Goal: Transaction & Acquisition: Purchase product/service

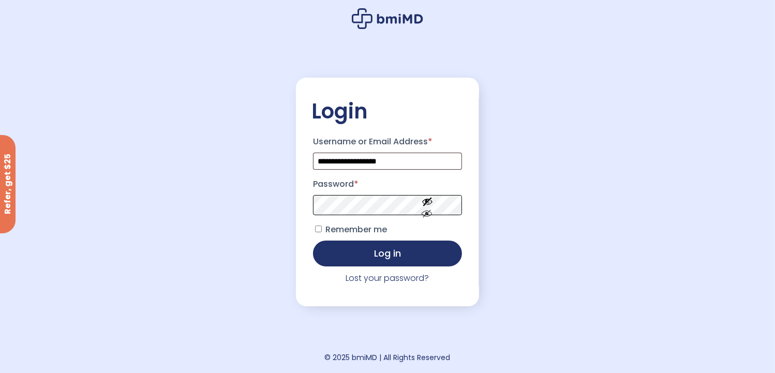
click at [313, 241] on button "Log in" at bounding box center [387, 254] width 149 height 26
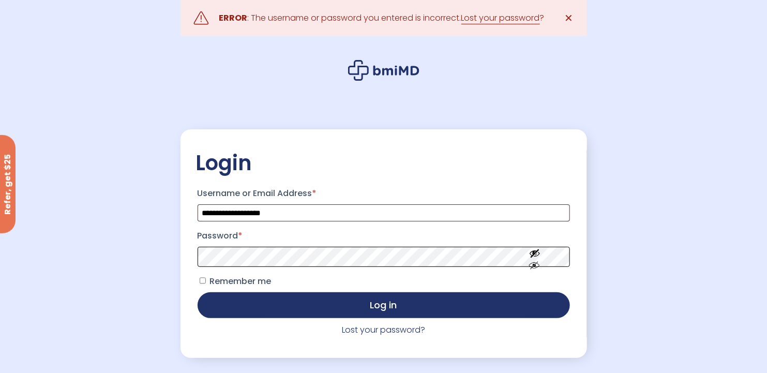
click at [198, 292] on button "Log in" at bounding box center [384, 305] width 372 height 26
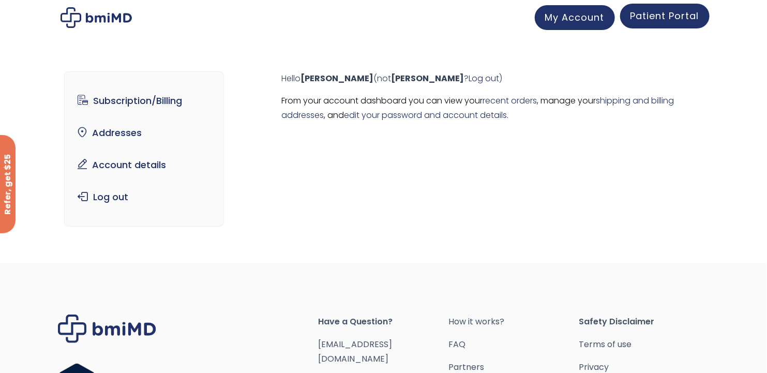
click at [662, 17] on span "Patient Portal" at bounding box center [664, 15] width 69 height 13
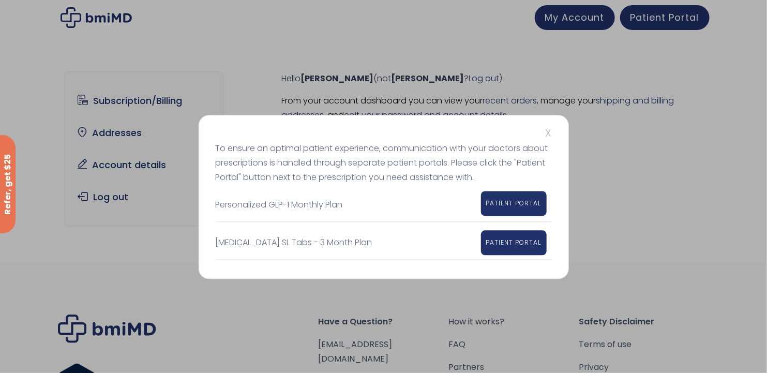
click at [516, 201] on span "PATIENT PORTAL" at bounding box center [513, 203] width 55 height 9
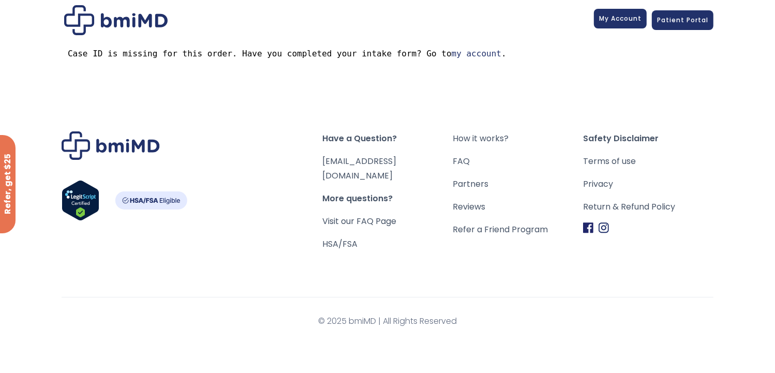
click at [632, 23] on link "My Account" at bounding box center [620, 19] width 53 height 20
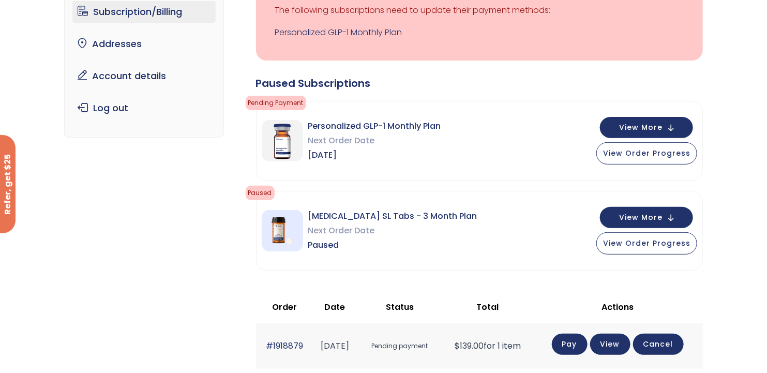
scroll to position [69, 0]
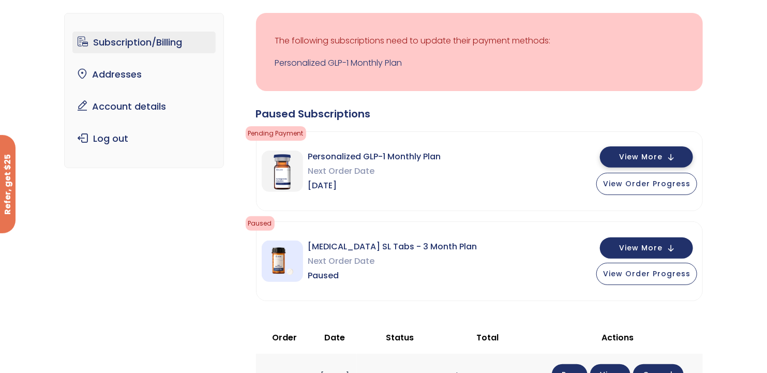
click at [652, 156] on span "View More" at bounding box center [640, 157] width 43 height 7
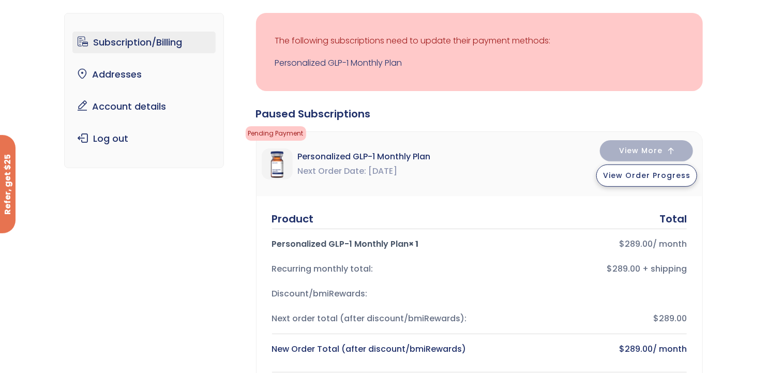
click at [635, 173] on span "View Order Progress" at bounding box center [646, 175] width 87 height 10
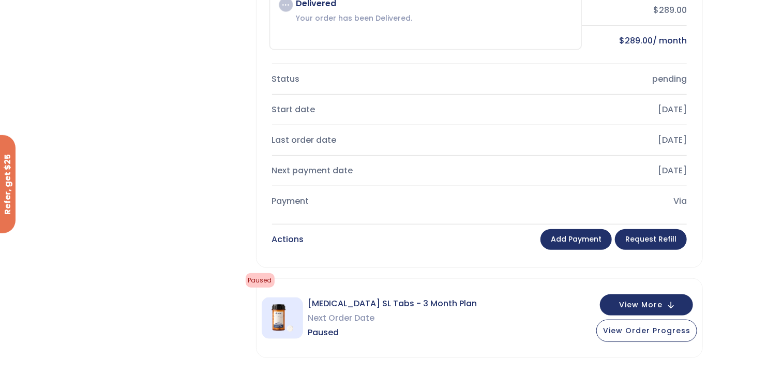
scroll to position [414, 0]
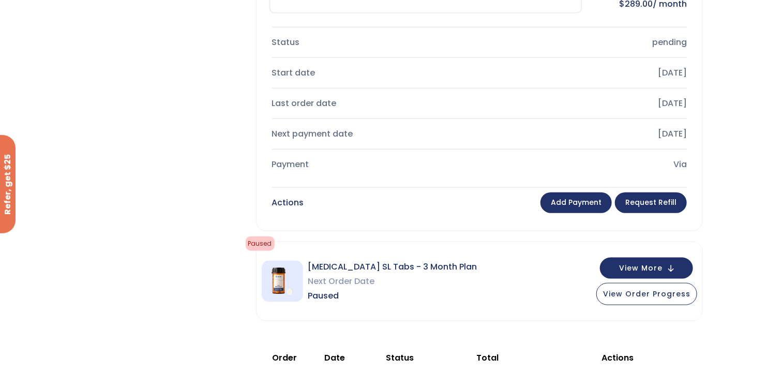
click at [579, 200] on link "Add payment" at bounding box center [575, 202] width 71 height 21
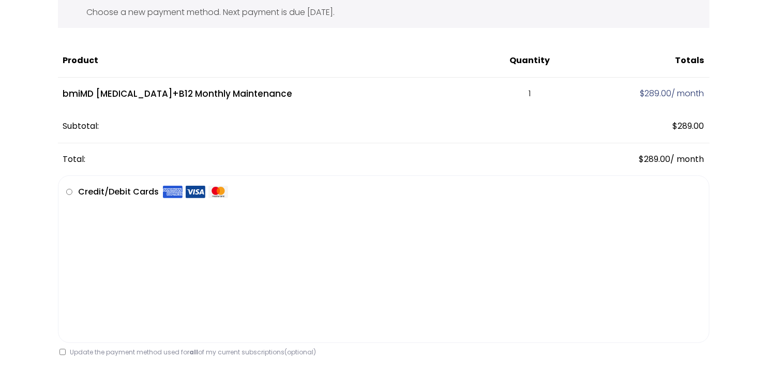
scroll to position [69, 0]
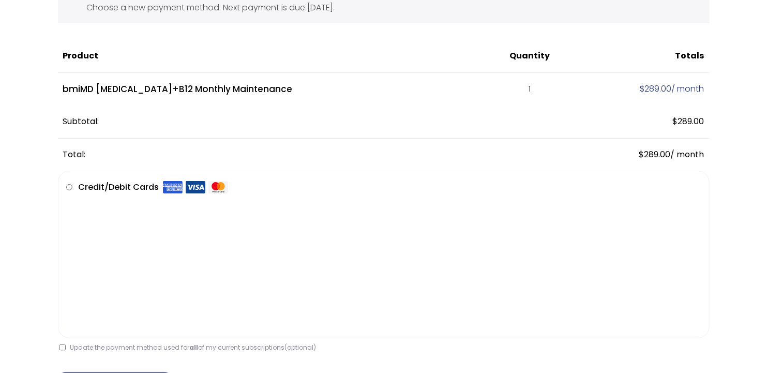
click at [16, 232] on div "JOIN 50k+ MEMBERS IN REACHING THEIR WEIGHT LOSS GOALS .path{fill:none;stroke:#3…" at bounding box center [383, 301] width 742 height 719
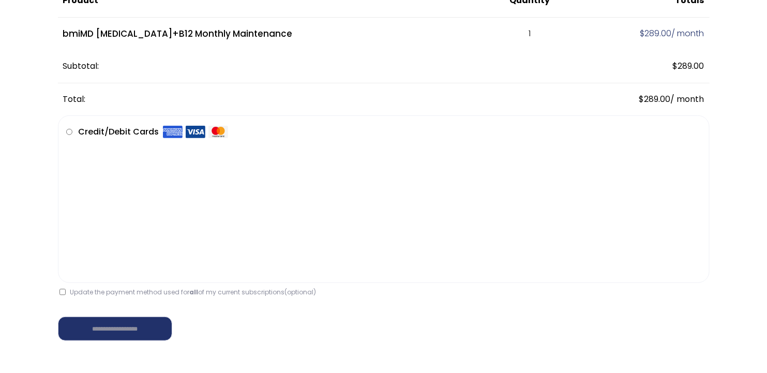
scroll to position [138, 0]
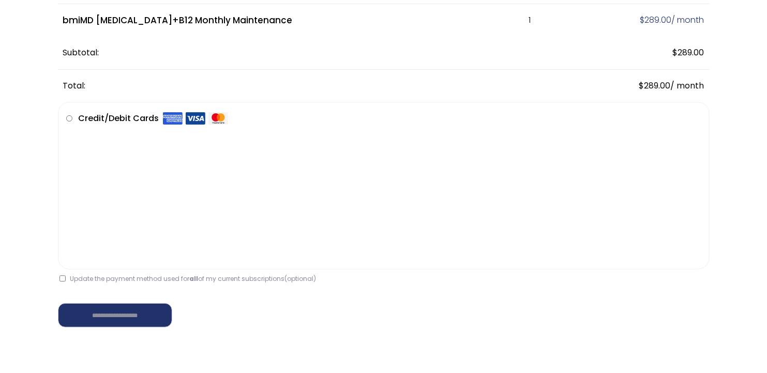
click at [67, 278] on label "Update the payment method used for all of my current subscriptions (optional)" at bounding box center [187, 278] width 257 height 9
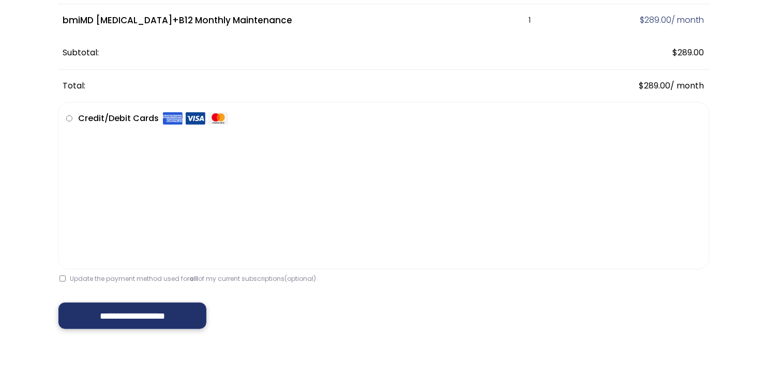
click at [101, 318] on input "**********" at bounding box center [132, 315] width 149 height 27
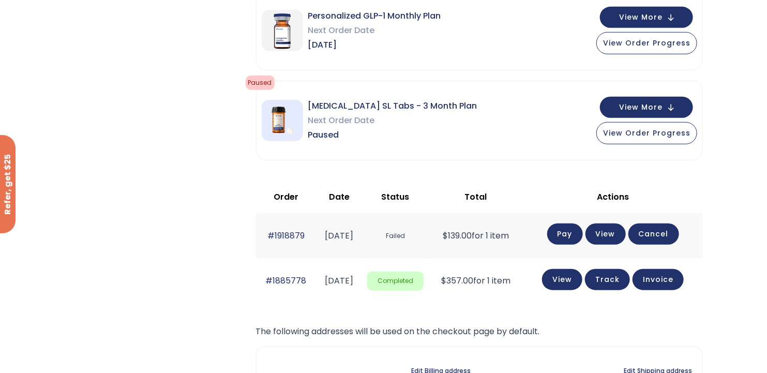
scroll to position [310, 0]
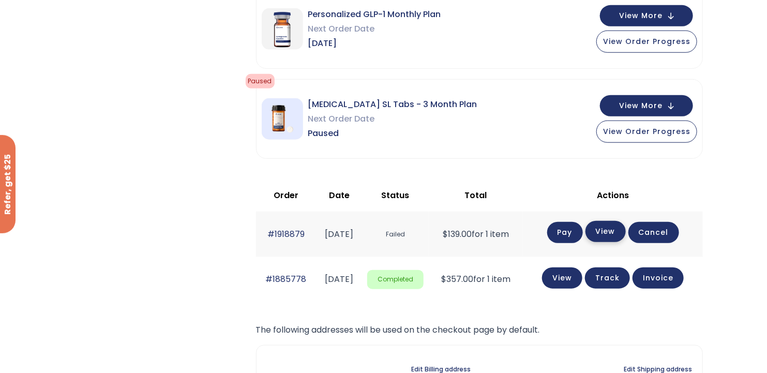
click at [618, 229] on link "View" at bounding box center [605, 231] width 40 height 21
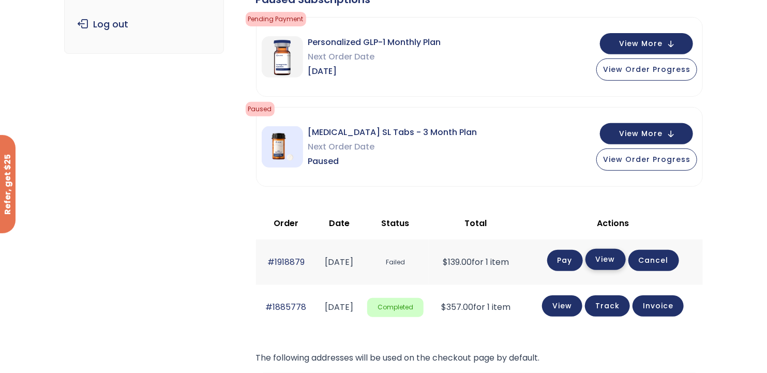
scroll to position [186, 0]
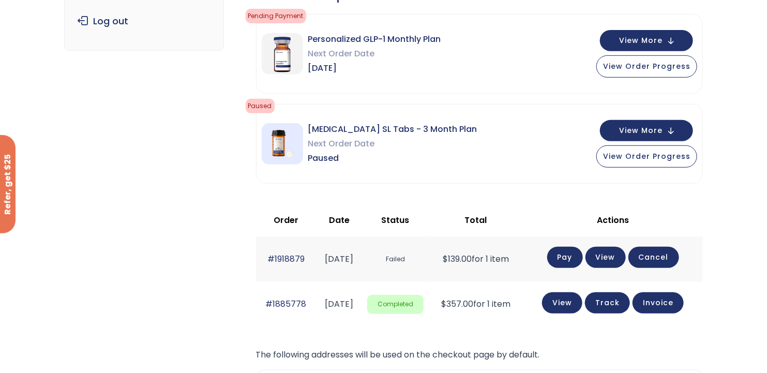
click at [579, 256] on link "Pay" at bounding box center [565, 257] width 36 height 21
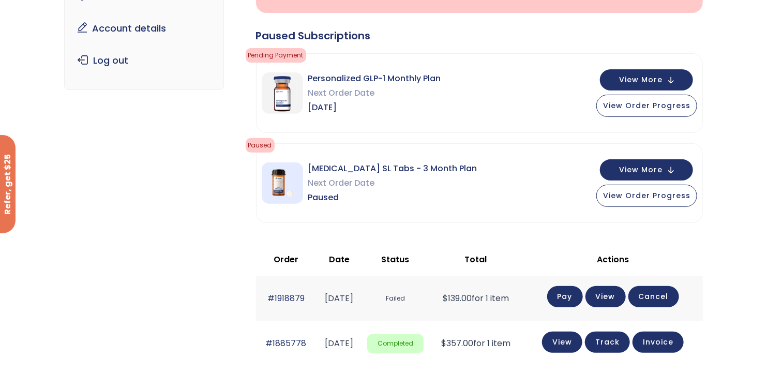
scroll to position [186, 0]
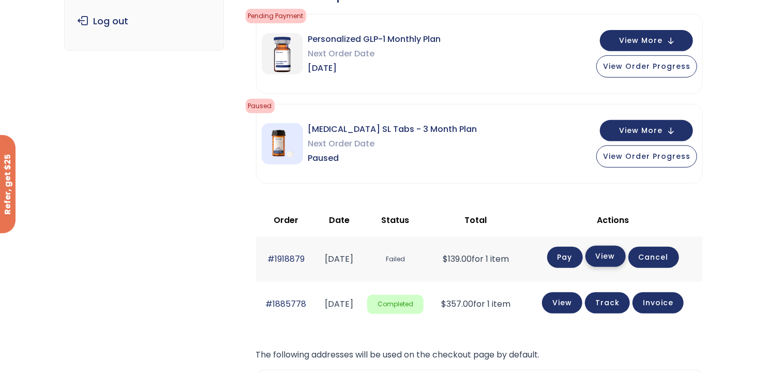
click at [618, 256] on link "View" at bounding box center [605, 256] width 40 height 21
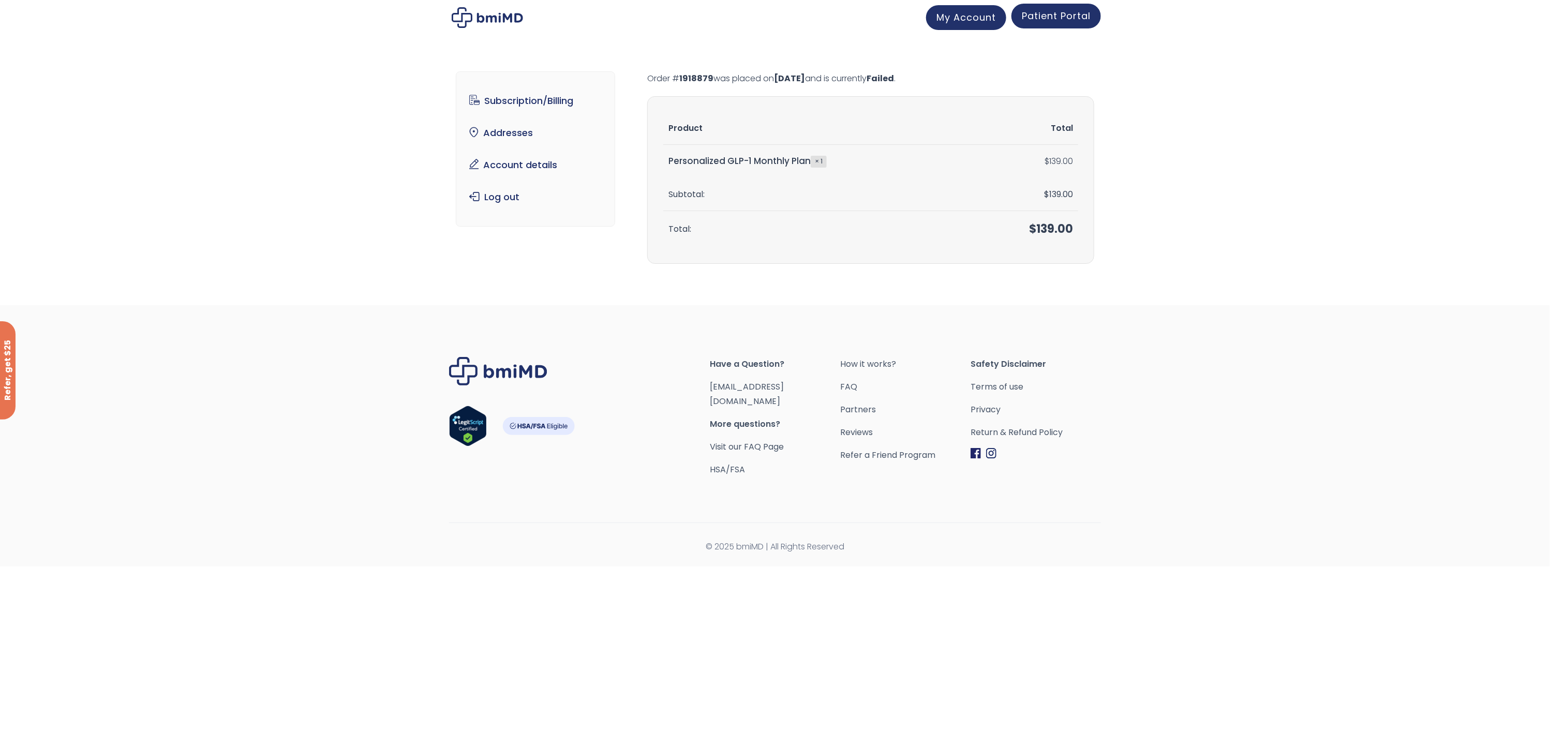
click at [767, 15] on span "Patient Portal" at bounding box center [1056, 15] width 69 height 13
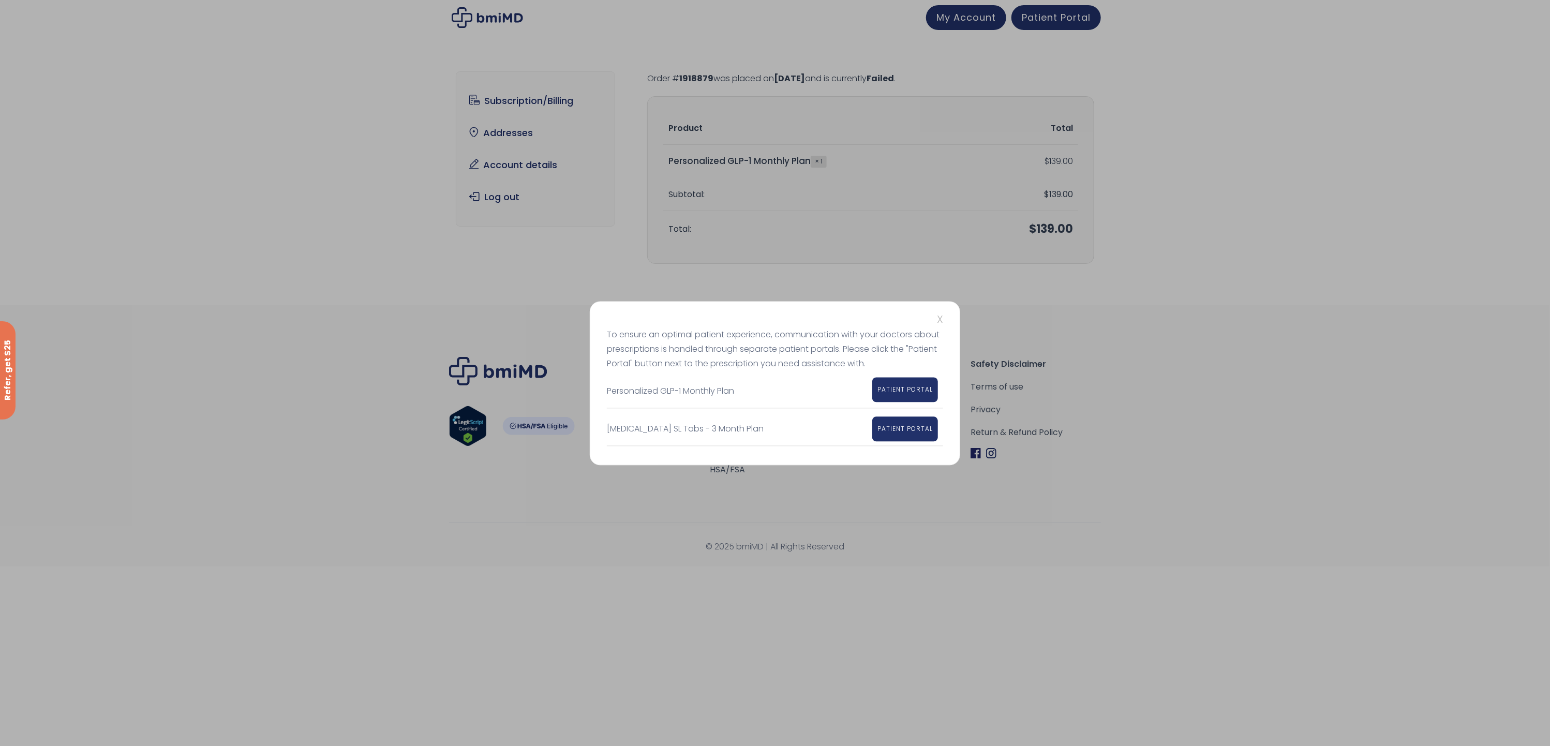
click at [767, 372] on span "PATIENT PORTAL" at bounding box center [904, 389] width 55 height 9
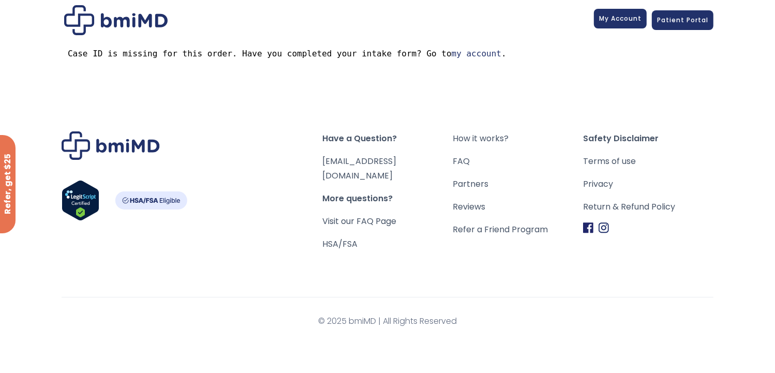
click at [616, 22] on span "My Account" at bounding box center [620, 18] width 42 height 9
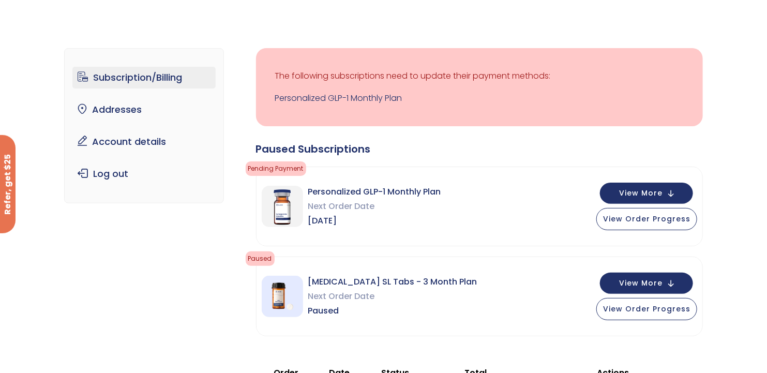
scroll to position [34, 0]
click at [631, 220] on span "View Order Progress" at bounding box center [646, 217] width 87 height 10
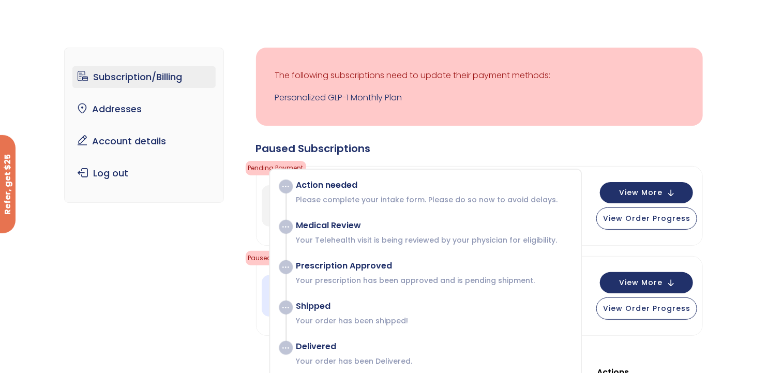
click at [207, 211] on div "Subscription/Billing bmiRewards Addresses Account details Submit a Review Log o…" at bounding box center [383, 358] width 639 height 662
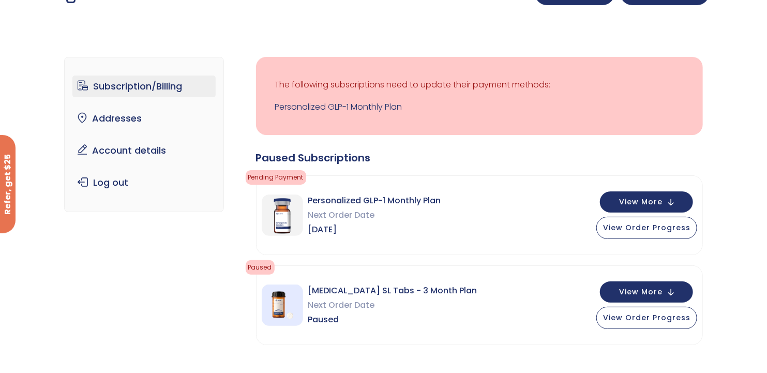
scroll to position [0, 0]
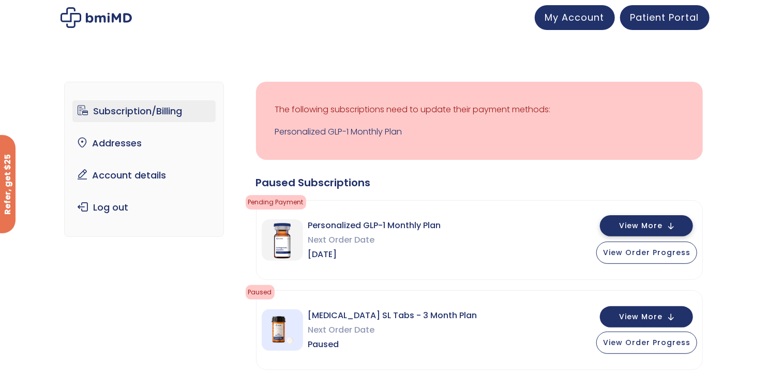
click at [648, 227] on span "View More" at bounding box center [640, 225] width 43 height 7
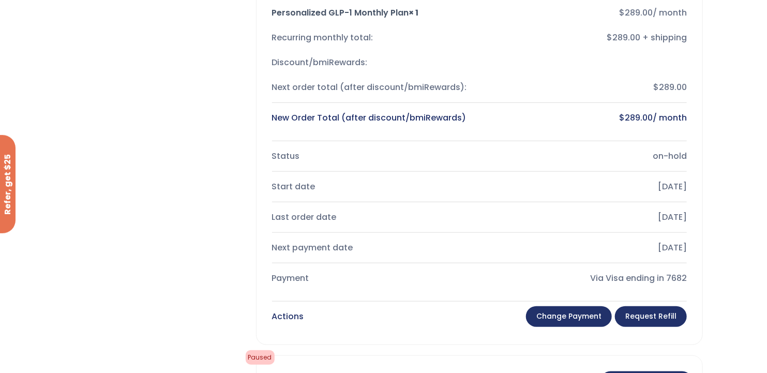
scroll to position [310, 0]
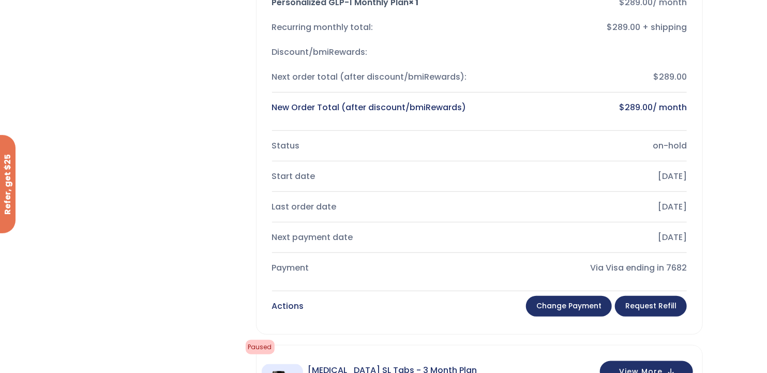
click at [578, 303] on link "Change payment" at bounding box center [569, 306] width 86 height 21
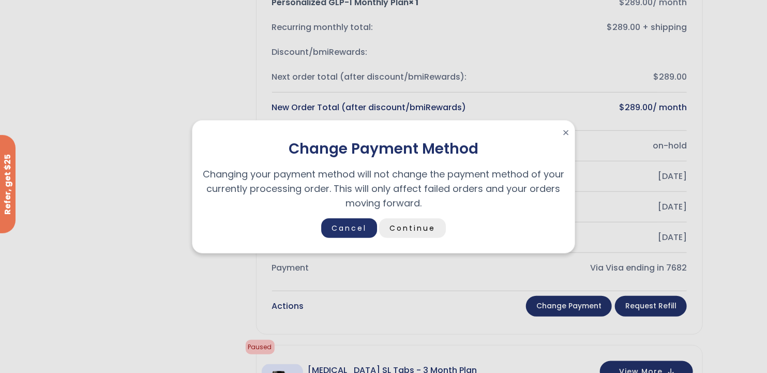
click at [405, 228] on link "Continue" at bounding box center [412, 228] width 67 height 20
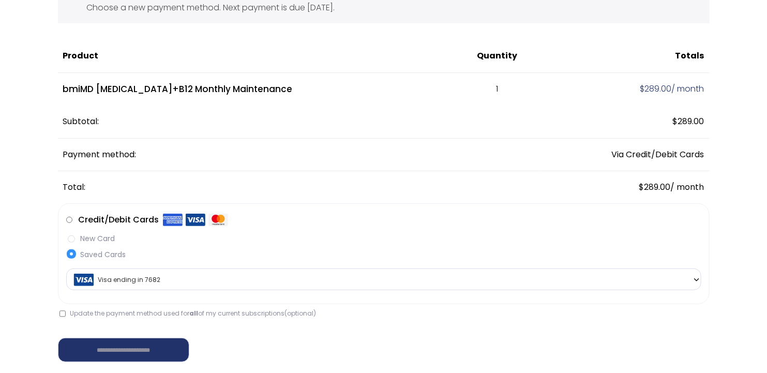
scroll to position [103, 0]
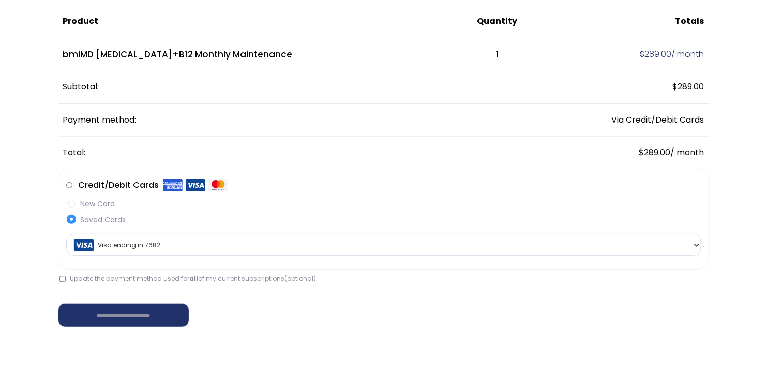
click at [137, 247] on span "Visa ending in 7682" at bounding box center [383, 245] width 629 height 22
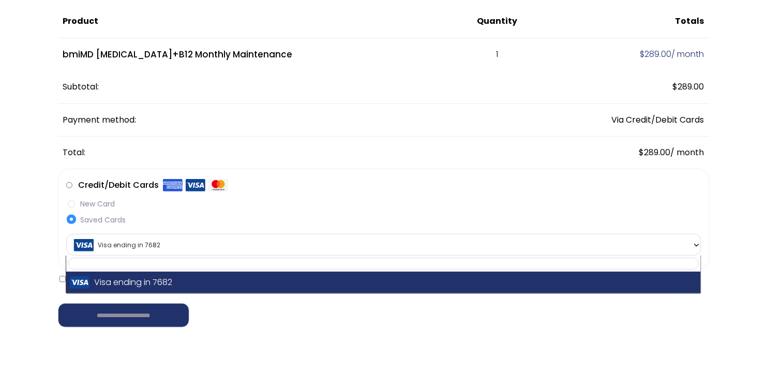
click at [74, 205] on label "New Card" at bounding box center [383, 204] width 635 height 11
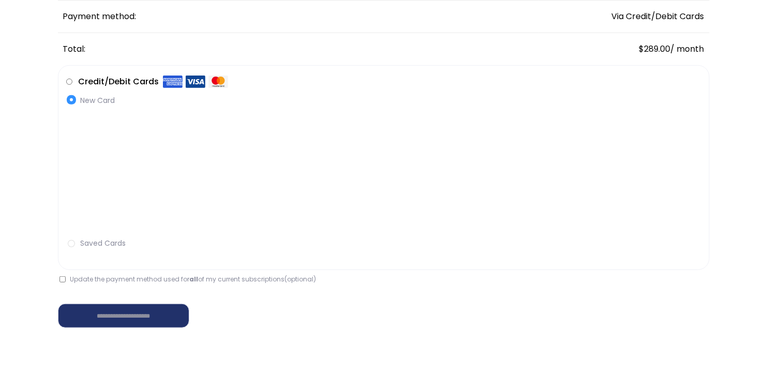
scroll to position [276, 0]
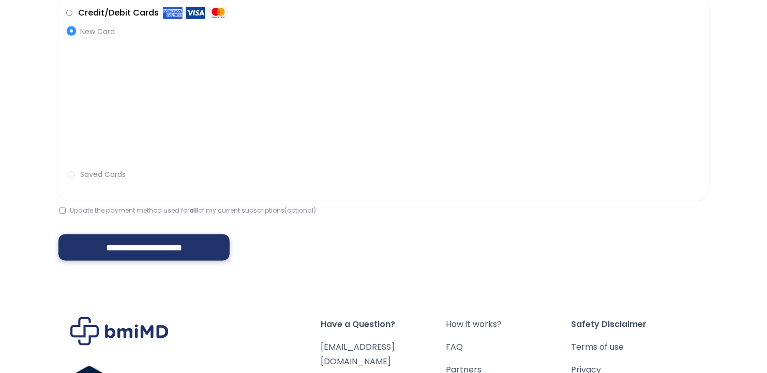
click at [112, 248] on input "**********" at bounding box center [144, 247] width 173 height 27
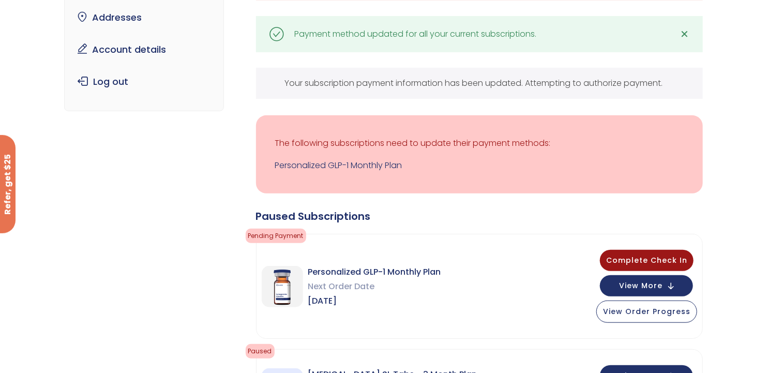
scroll to position [138, 0]
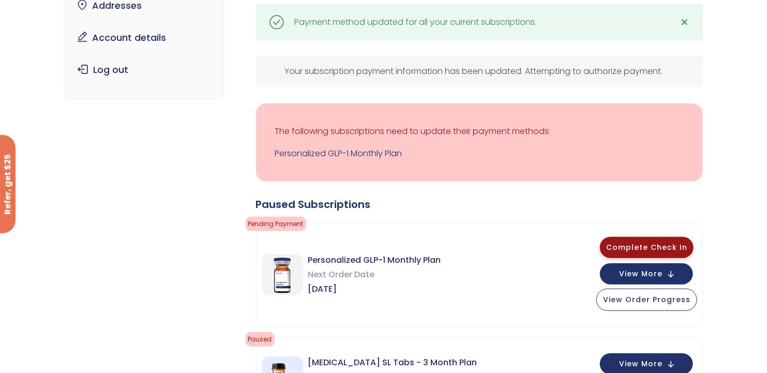
click at [641, 243] on span "Complete Check In" at bounding box center [646, 247] width 81 height 10
click at [637, 246] on span "Complete Check In" at bounding box center [646, 247] width 81 height 10
click at [647, 248] on span "Complete Check In" at bounding box center [646, 247] width 81 height 10
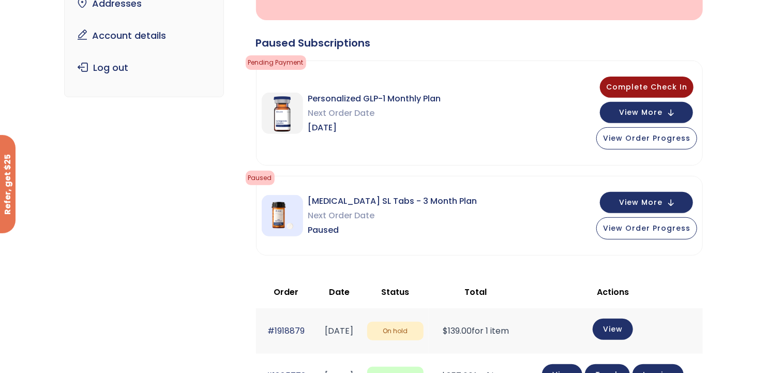
scroll to position [69, 0]
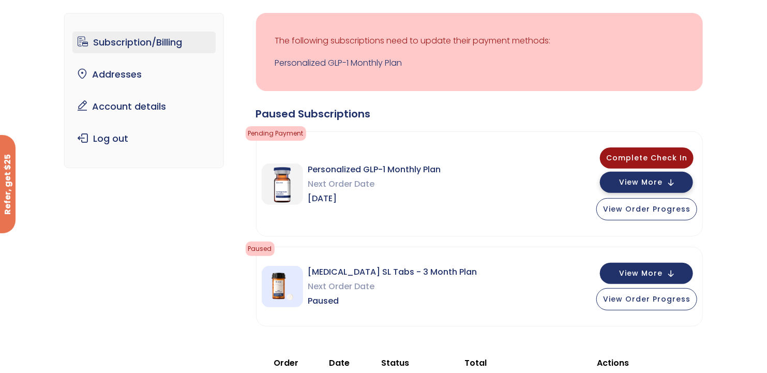
click at [650, 179] on span "View More" at bounding box center [640, 182] width 43 height 7
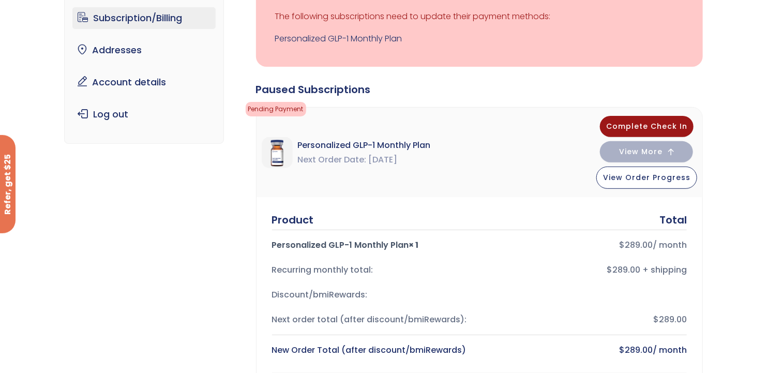
scroll to position [103, 0]
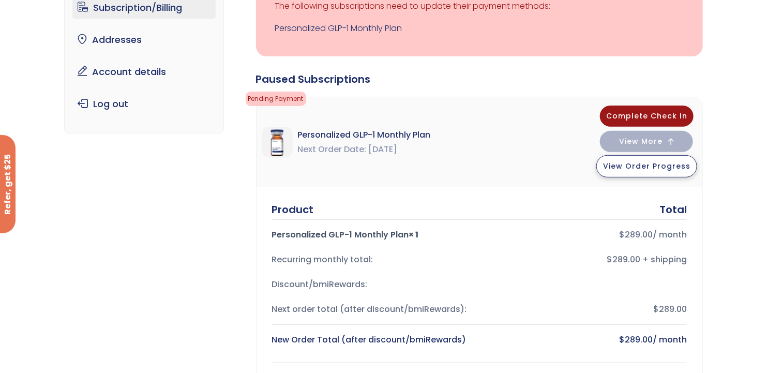
click at [647, 169] on span "View Order Progress" at bounding box center [646, 166] width 87 height 10
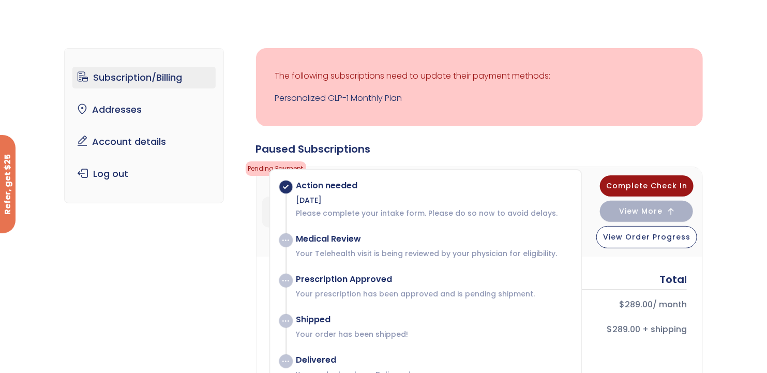
scroll to position [0, 0]
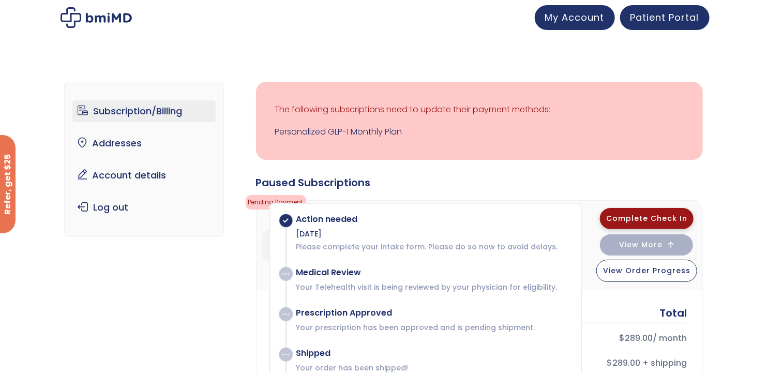
click at [662, 219] on span "Complete Check In" at bounding box center [646, 218] width 81 height 10
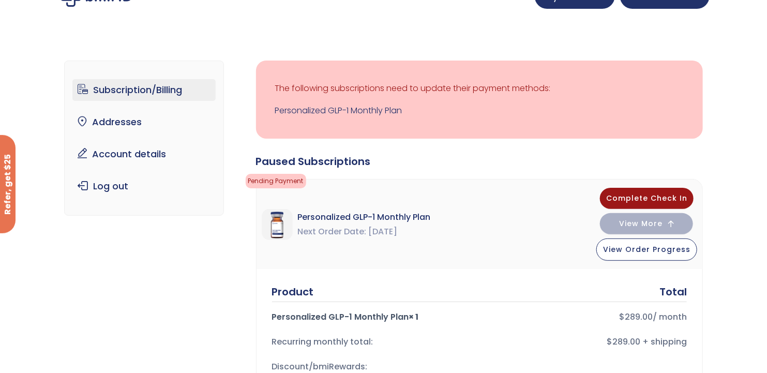
scroll to position [34, 0]
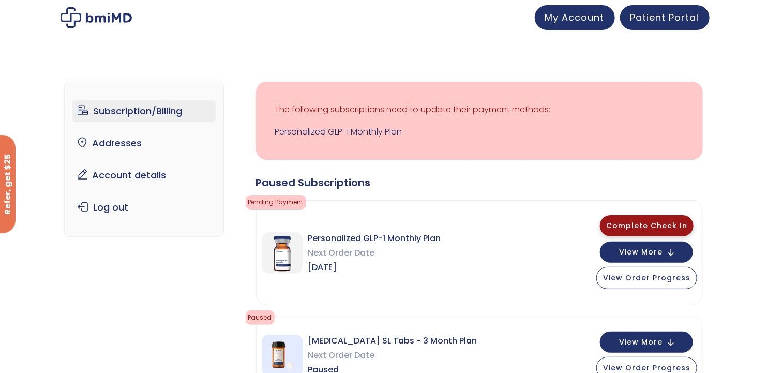
click at [638, 222] on span "Complete Check In" at bounding box center [646, 225] width 81 height 10
